Goal: Ask a question

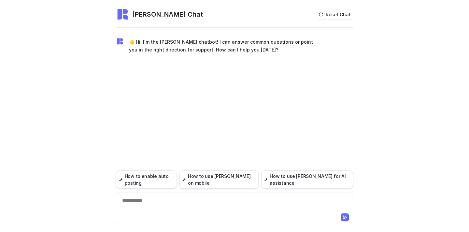
click at [161, 201] on div "**********" at bounding box center [234, 204] width 234 height 15
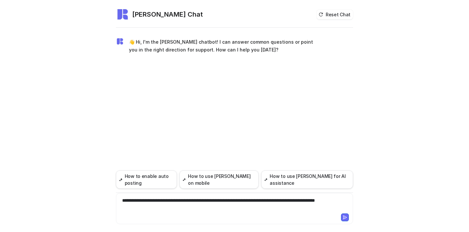
click at [121, 205] on div "**********" at bounding box center [234, 204] width 234 height 15
click at [327, 199] on div "**********" at bounding box center [234, 204] width 234 height 15
click at [345, 219] on icon at bounding box center [344, 217] width 5 height 5
